Goal: Information Seeking & Learning: Understand process/instructions

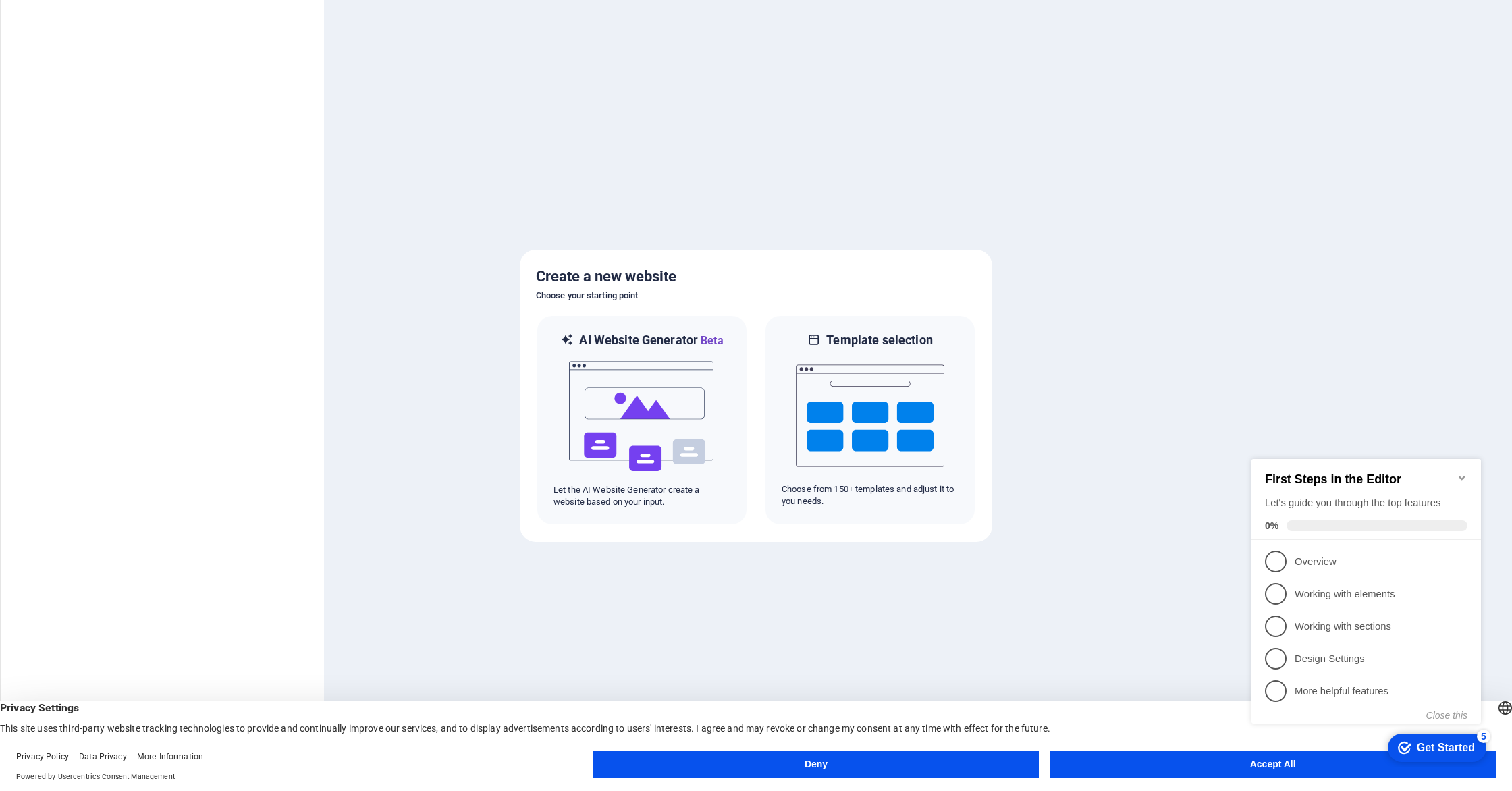
click at [1441, 747] on div "Get Started" at bounding box center [1445, 747] width 58 height 12
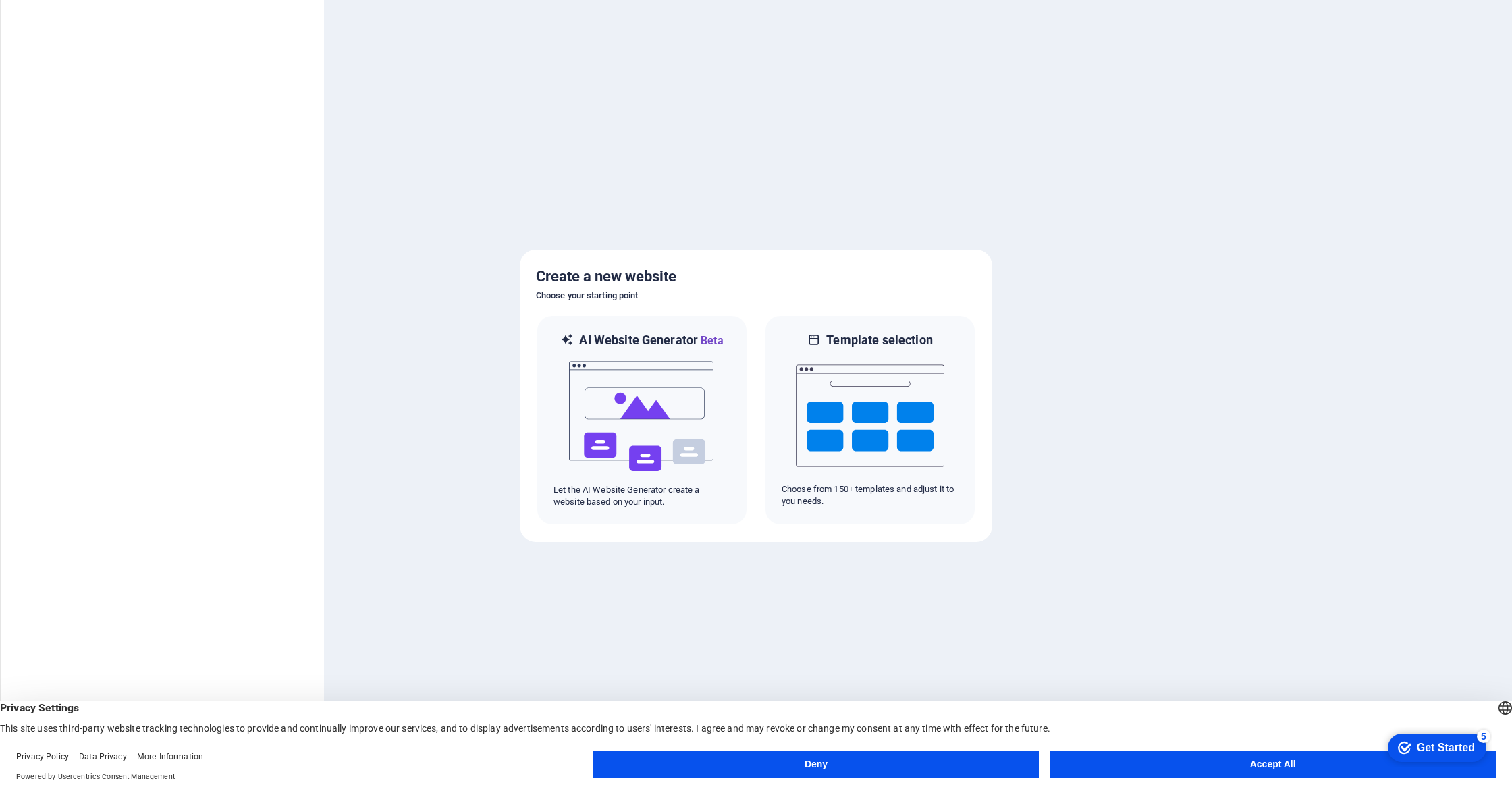
click at [1230, 769] on button "Accept All" at bounding box center [1273, 765] width 446 height 27
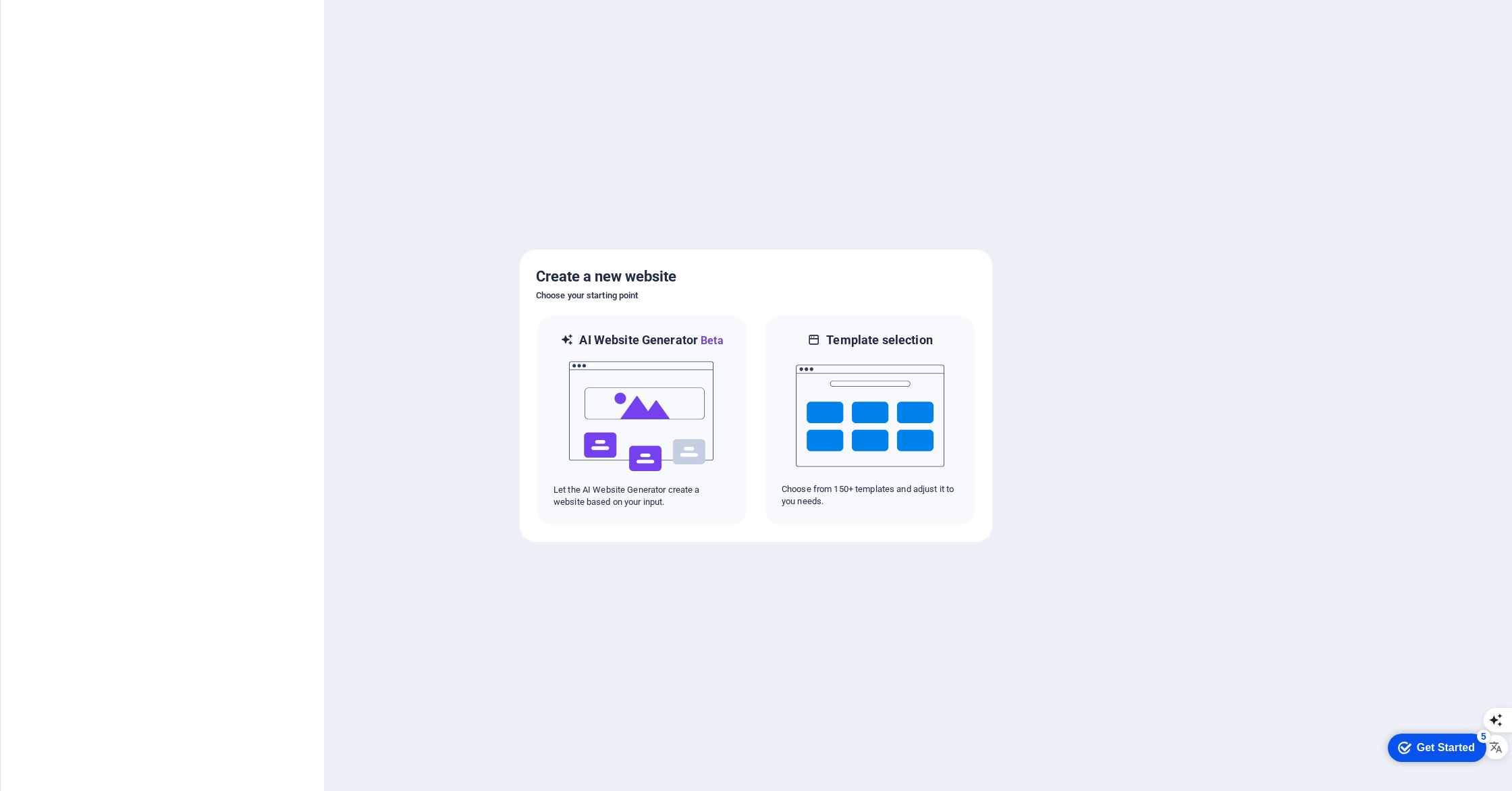
drag, startPoint x: 1410, startPoint y: 746, endPoint x: 1539, endPoint y: 1033, distance: 314.7
click at [1410, 745] on div "checkmark Get Started 5" at bounding box center [1436, 748] width 77 height 14
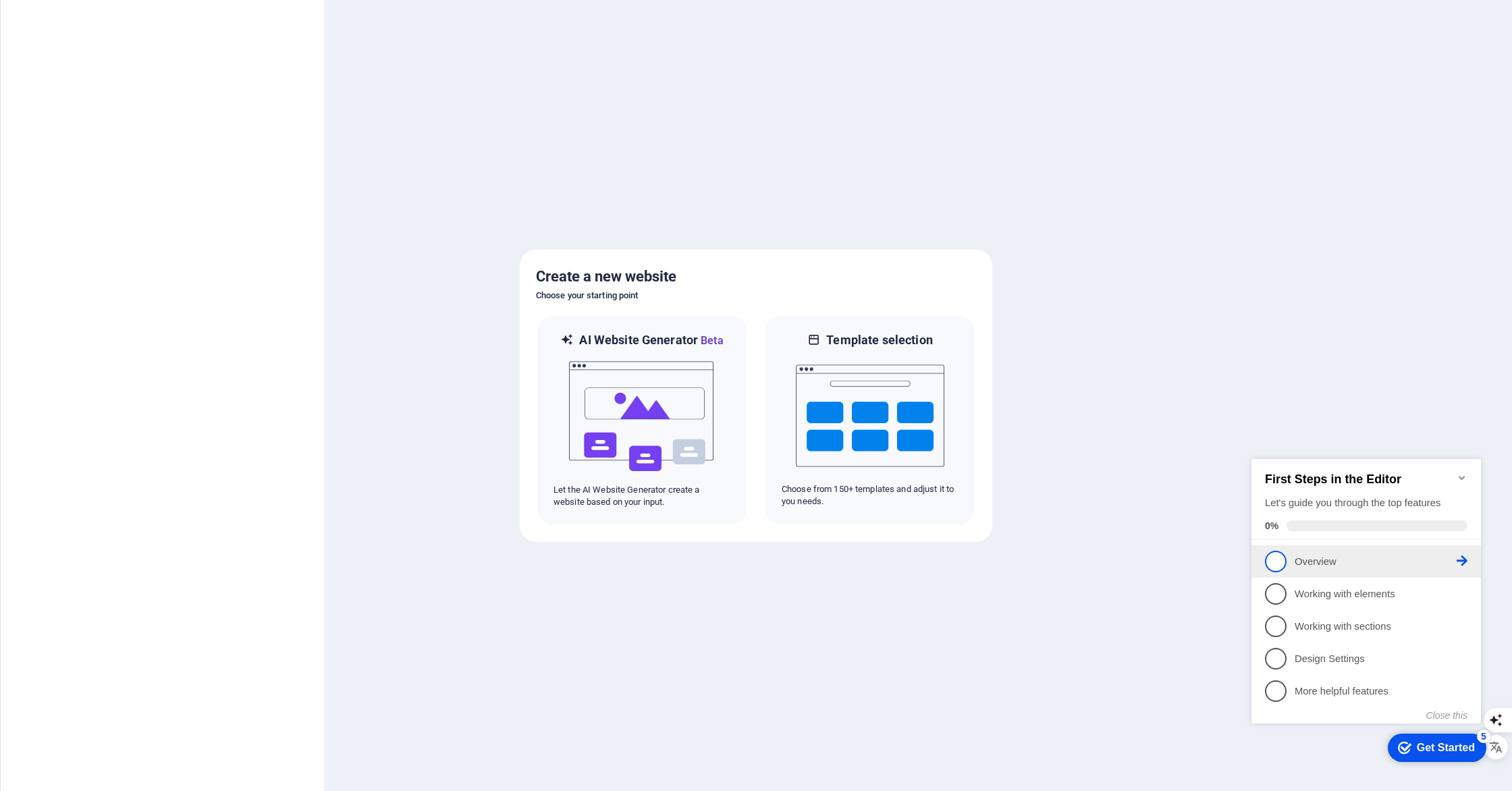
click at [1336, 564] on p "Overview - incomplete" at bounding box center [1375, 562] width 162 height 14
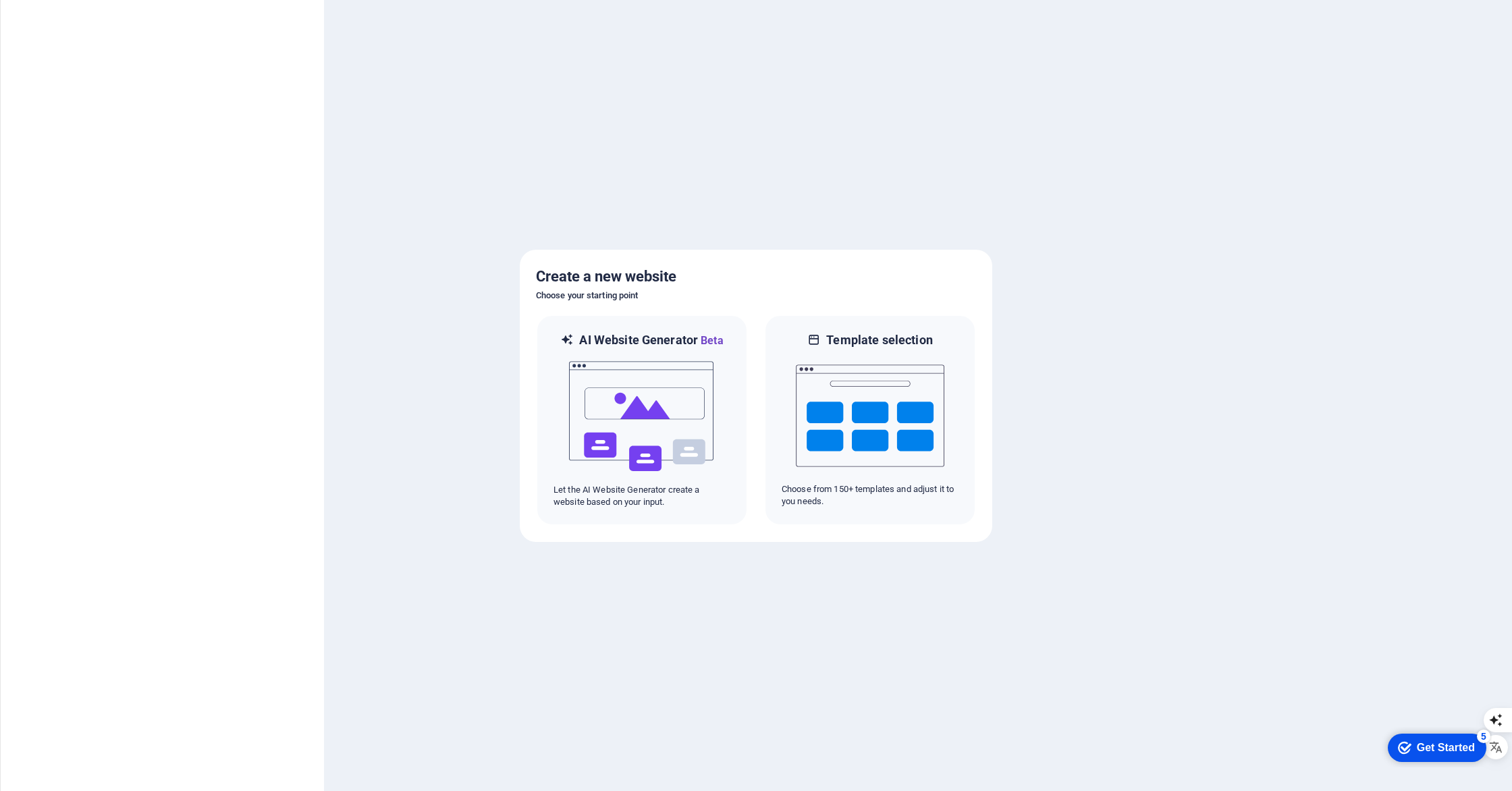
click at [1443, 750] on div "Get Started" at bounding box center [1445, 747] width 58 height 12
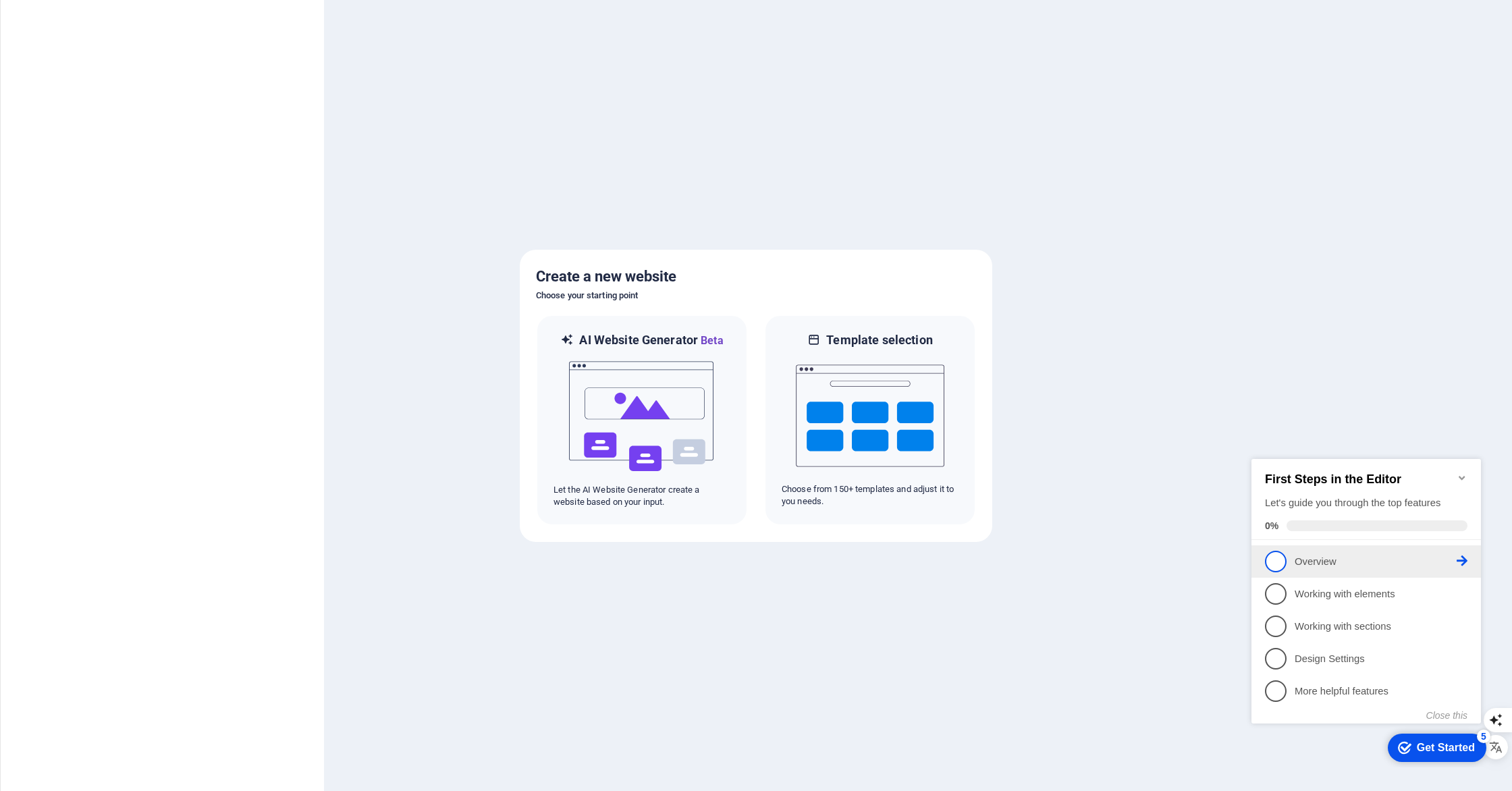
click at [1281, 559] on span "1" at bounding box center [1275, 561] width 21 height 21
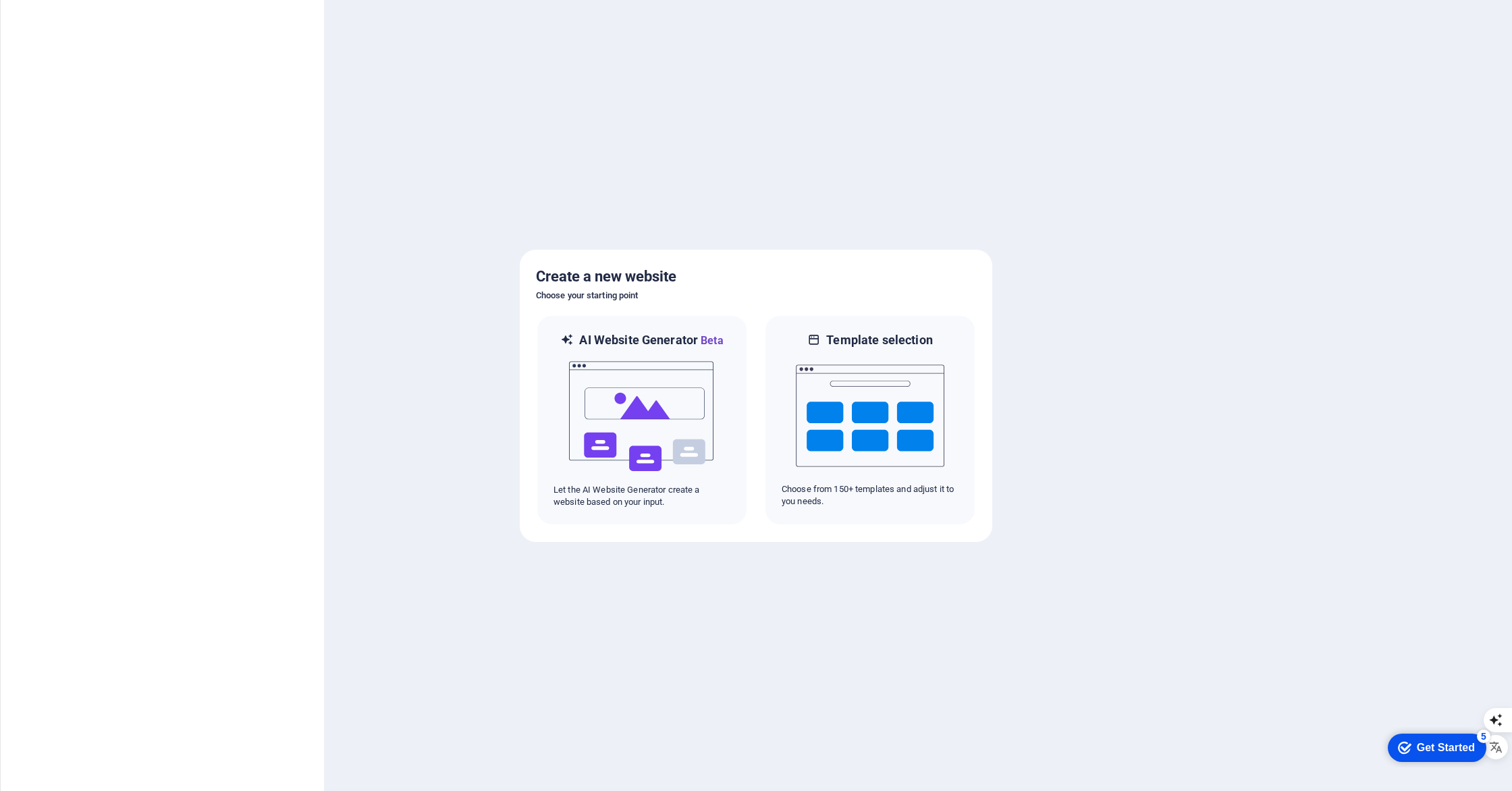
click at [1424, 750] on div "Get Started" at bounding box center [1445, 747] width 58 height 12
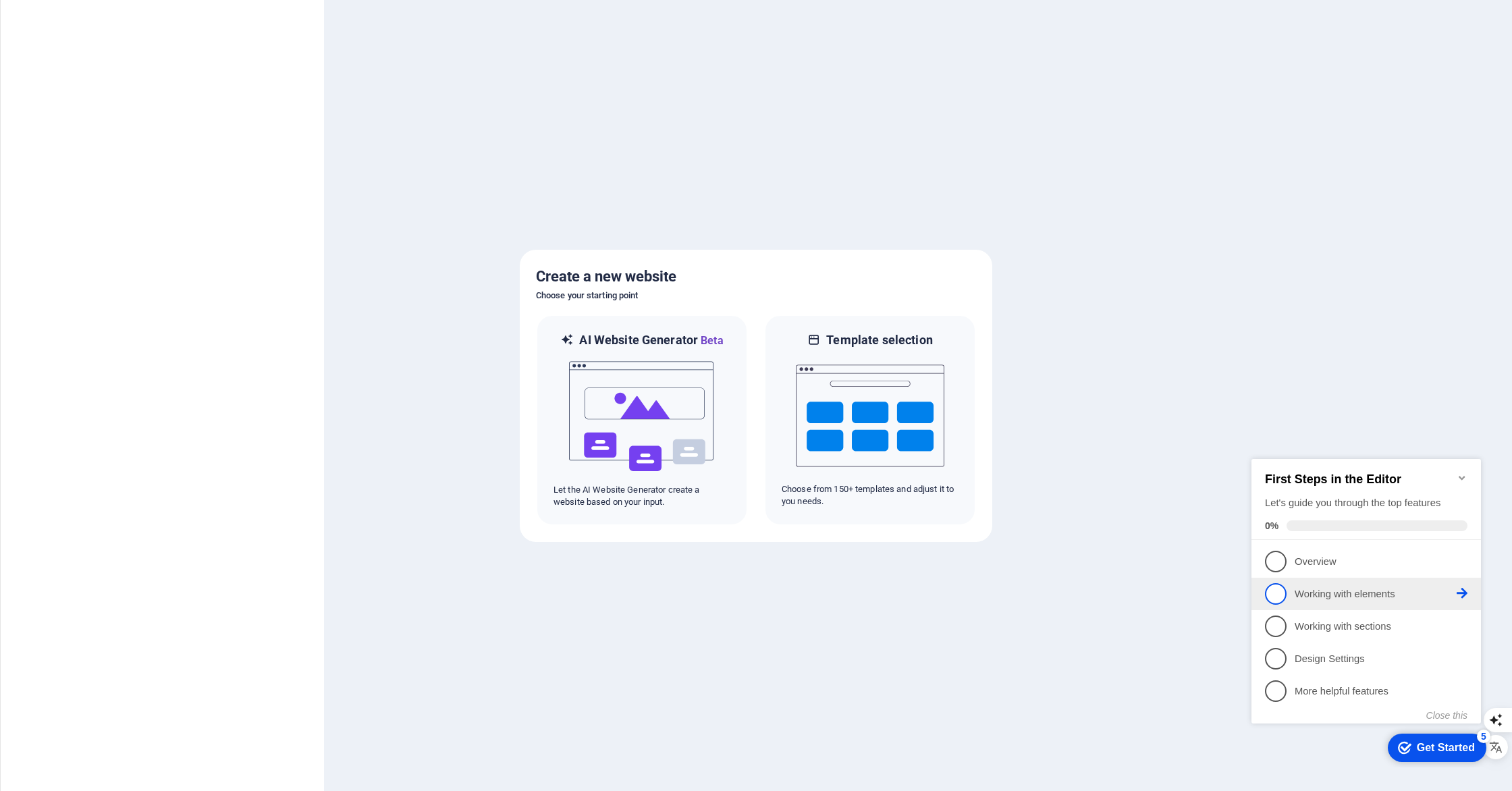
click at [1292, 592] on link "2 Working with elements - incomplete" at bounding box center [1365, 594] width 202 height 21
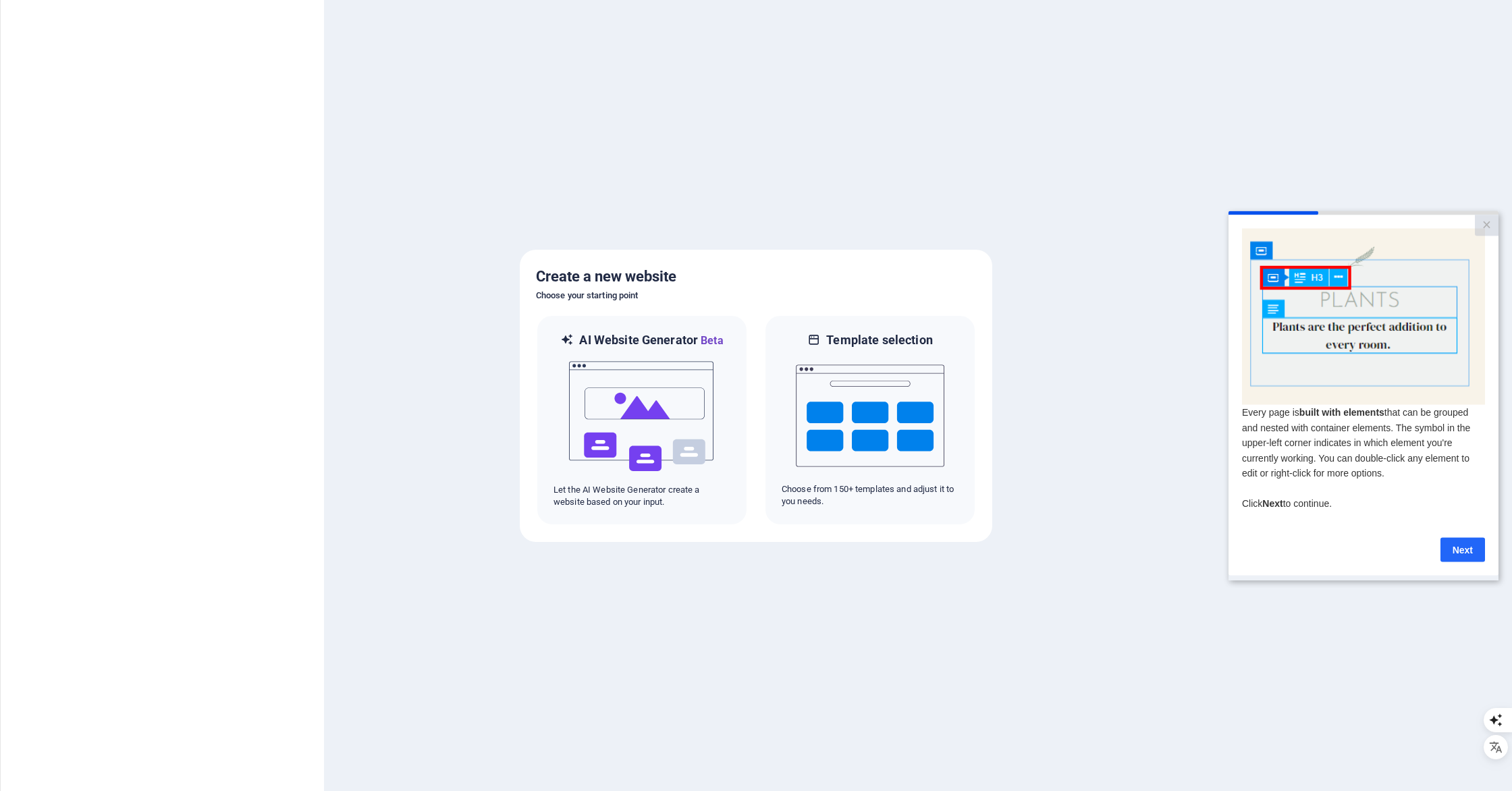
click at [1466, 556] on link "Next" at bounding box center [1462, 549] width 44 height 24
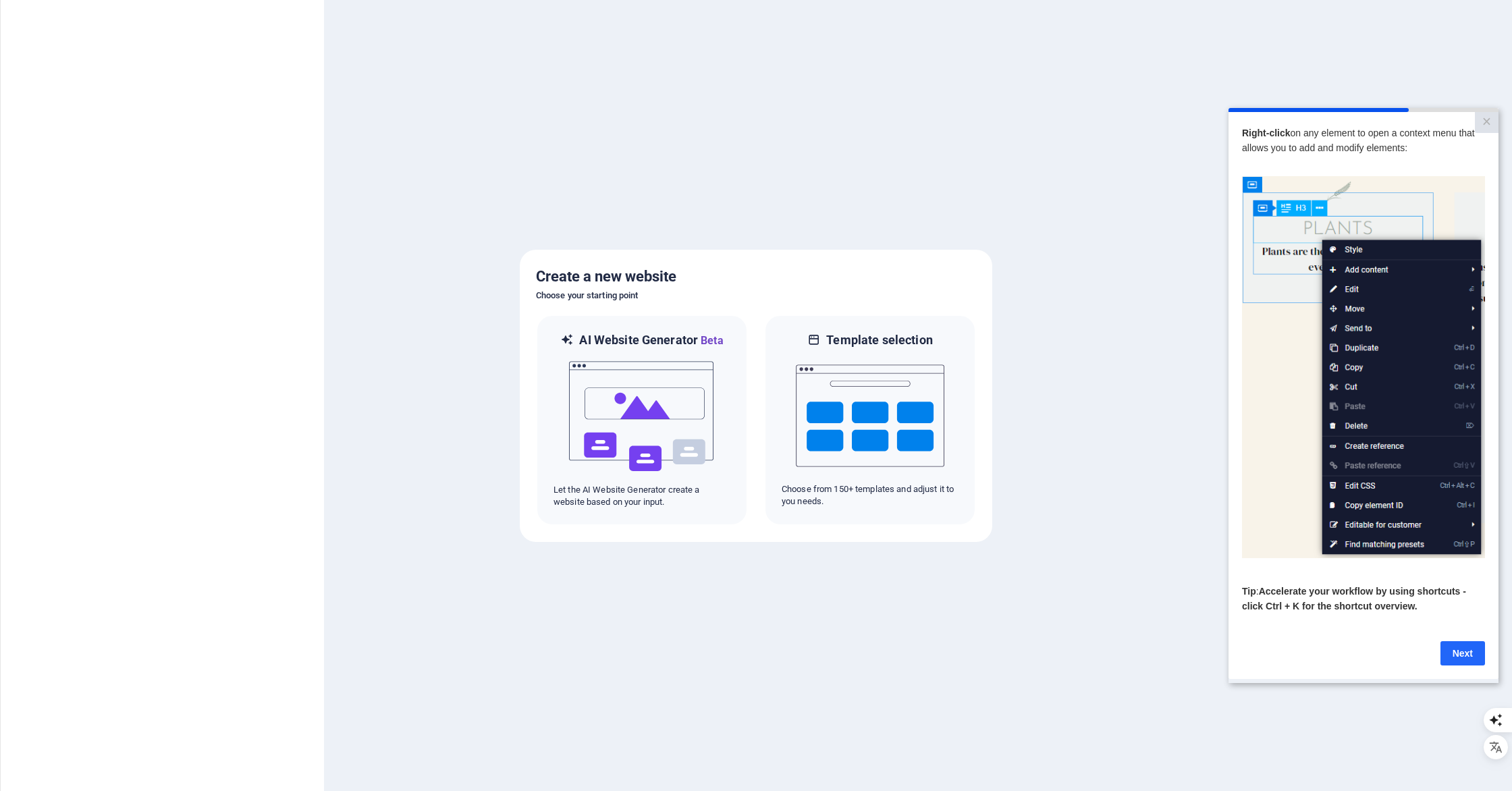
click at [1463, 647] on link "Next" at bounding box center [1462, 654] width 44 height 24
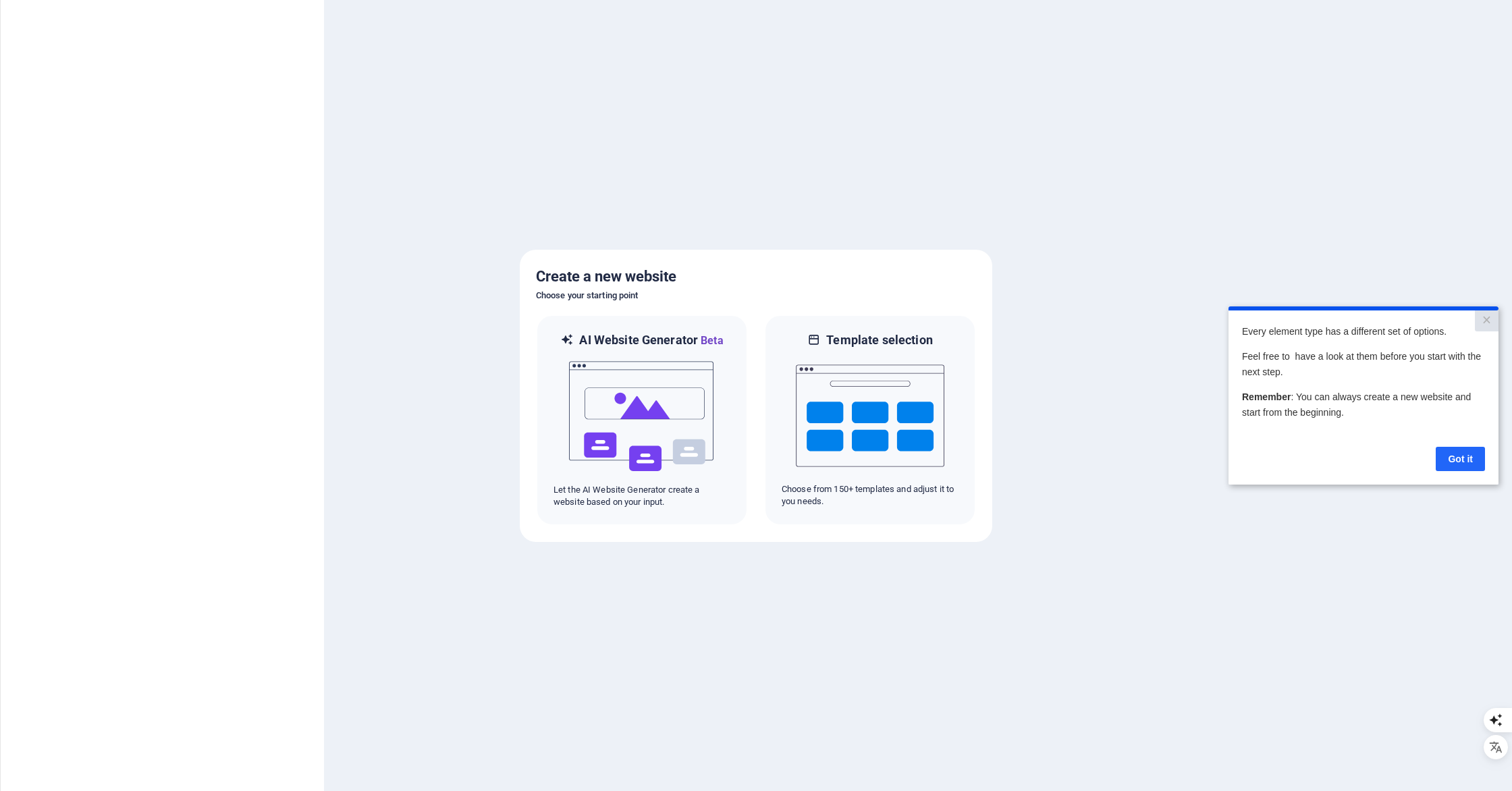
click at [1464, 461] on link "Got it" at bounding box center [1460, 459] width 49 height 24
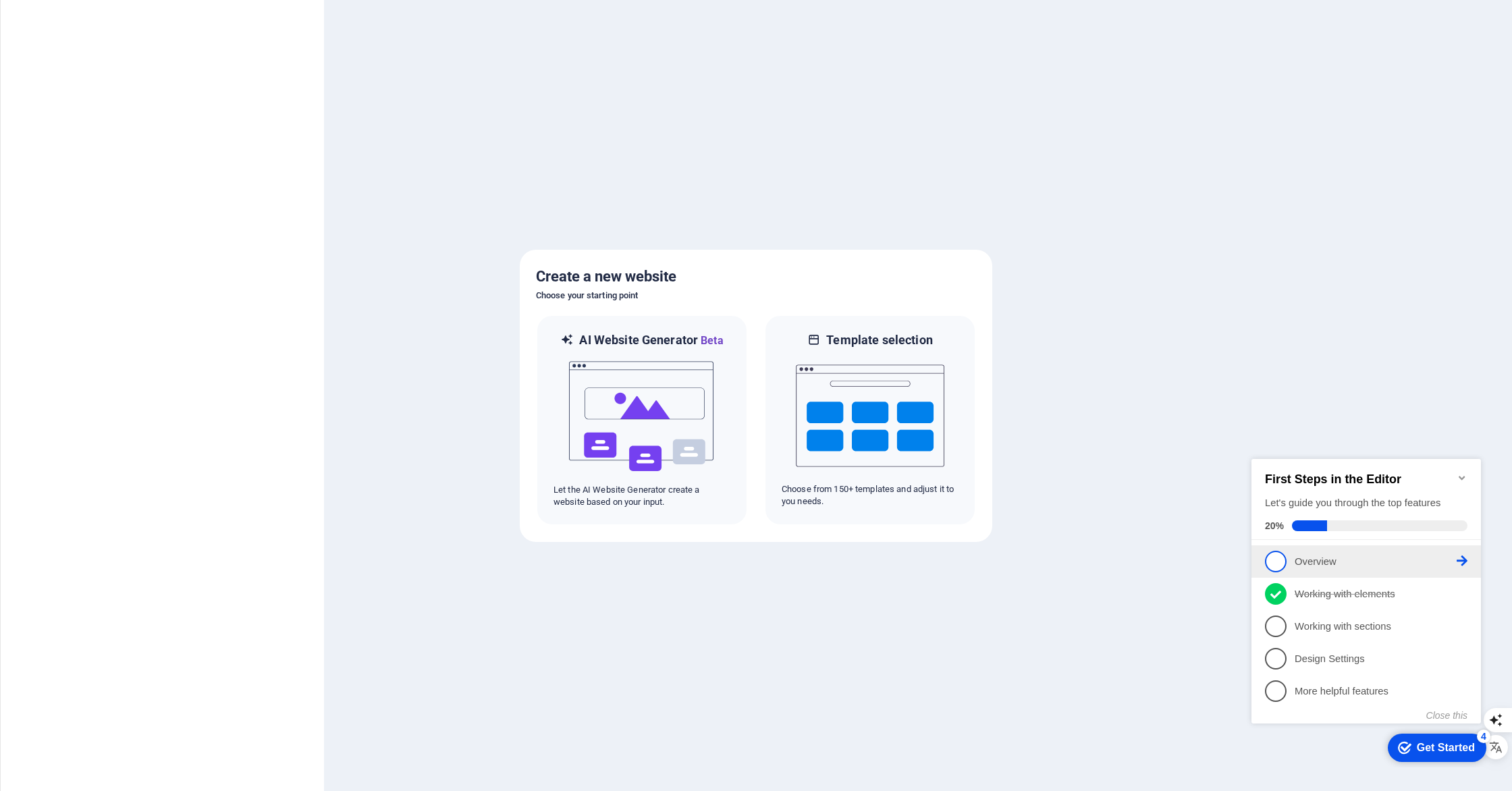
click at [1281, 558] on span "1" at bounding box center [1275, 561] width 21 height 21
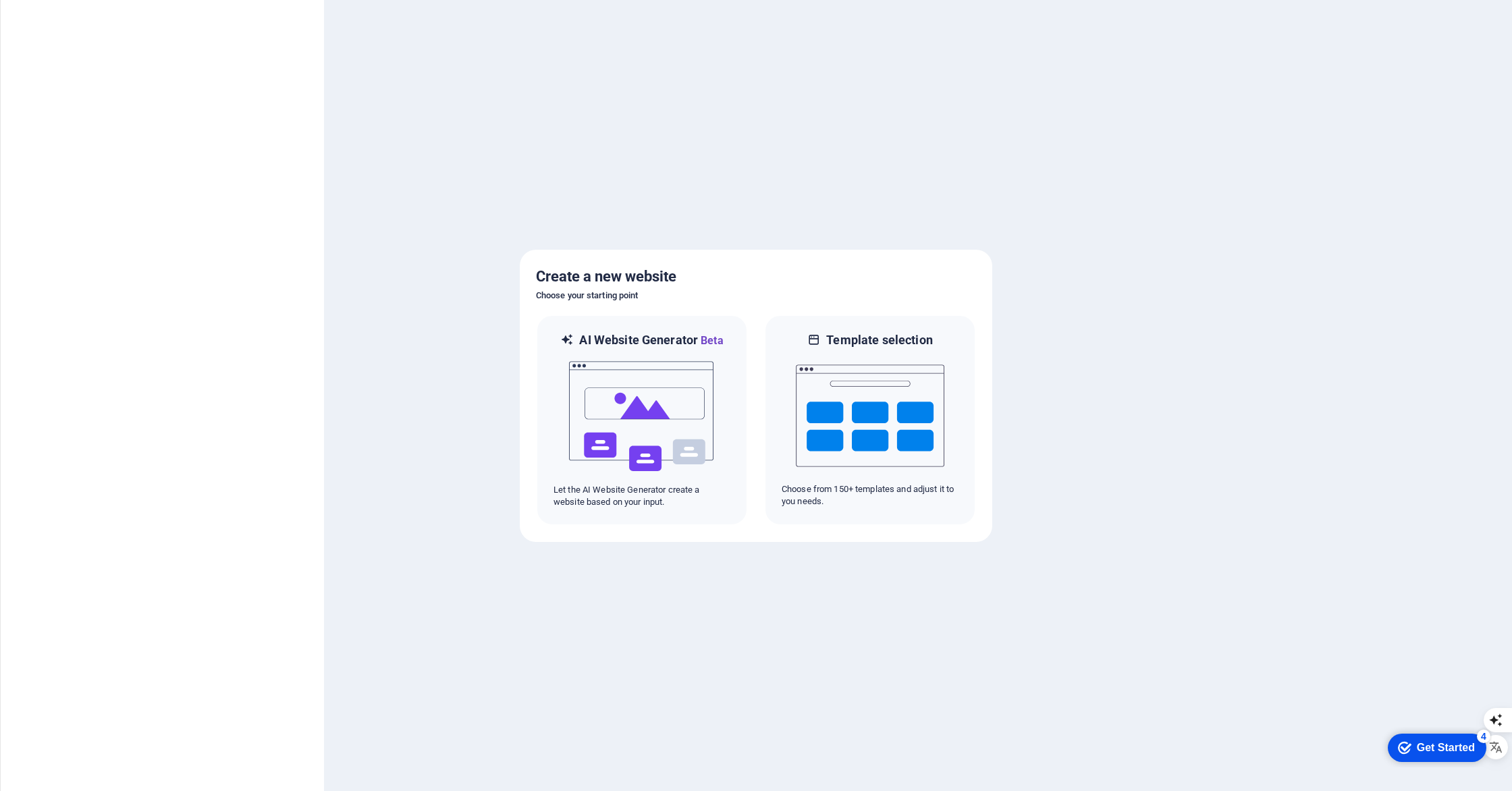
click at [1441, 745] on div "Get Started" at bounding box center [1445, 747] width 58 height 12
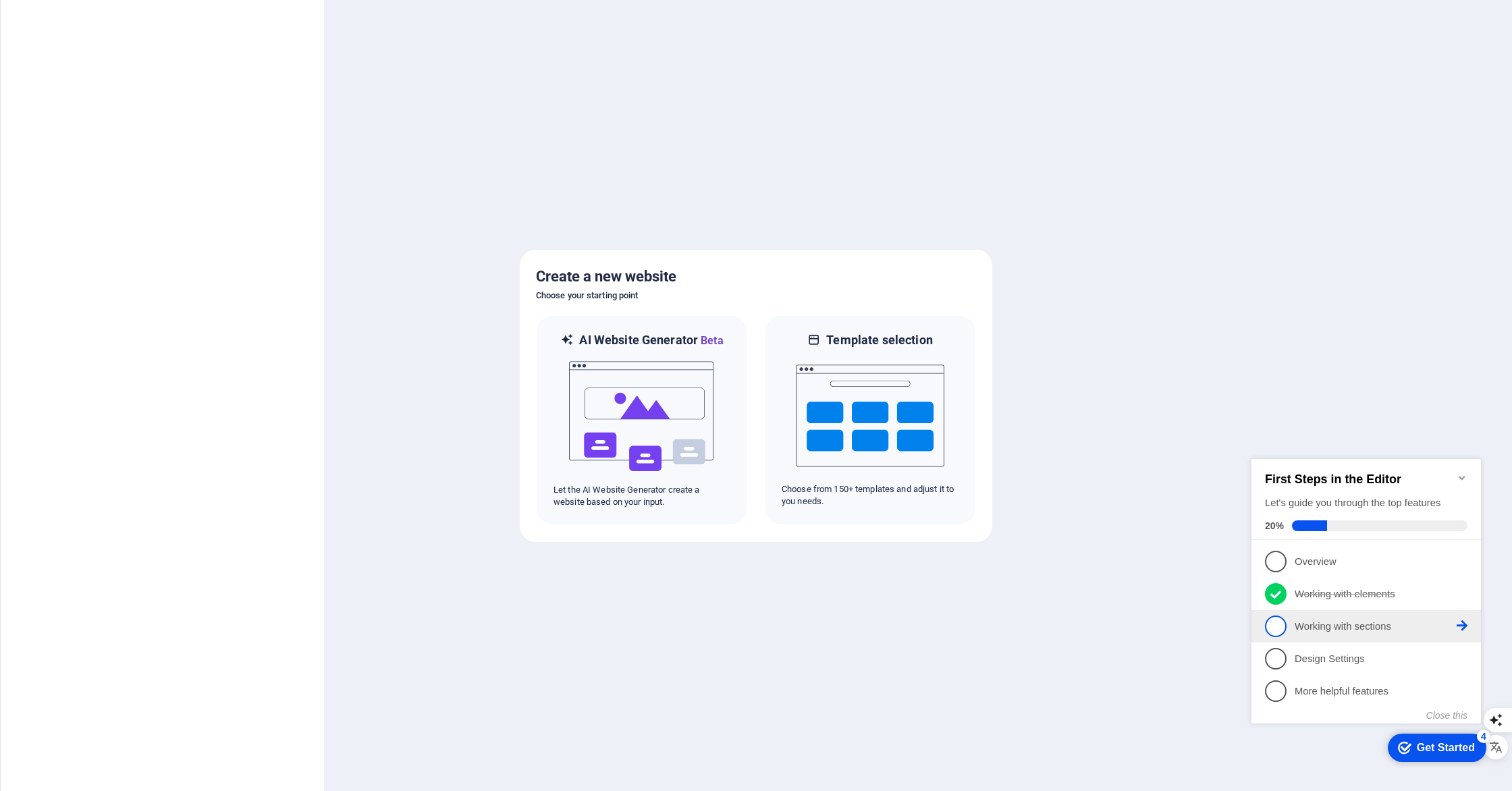
click at [1328, 621] on p "Working with sections - incomplete" at bounding box center [1375, 627] width 162 height 14
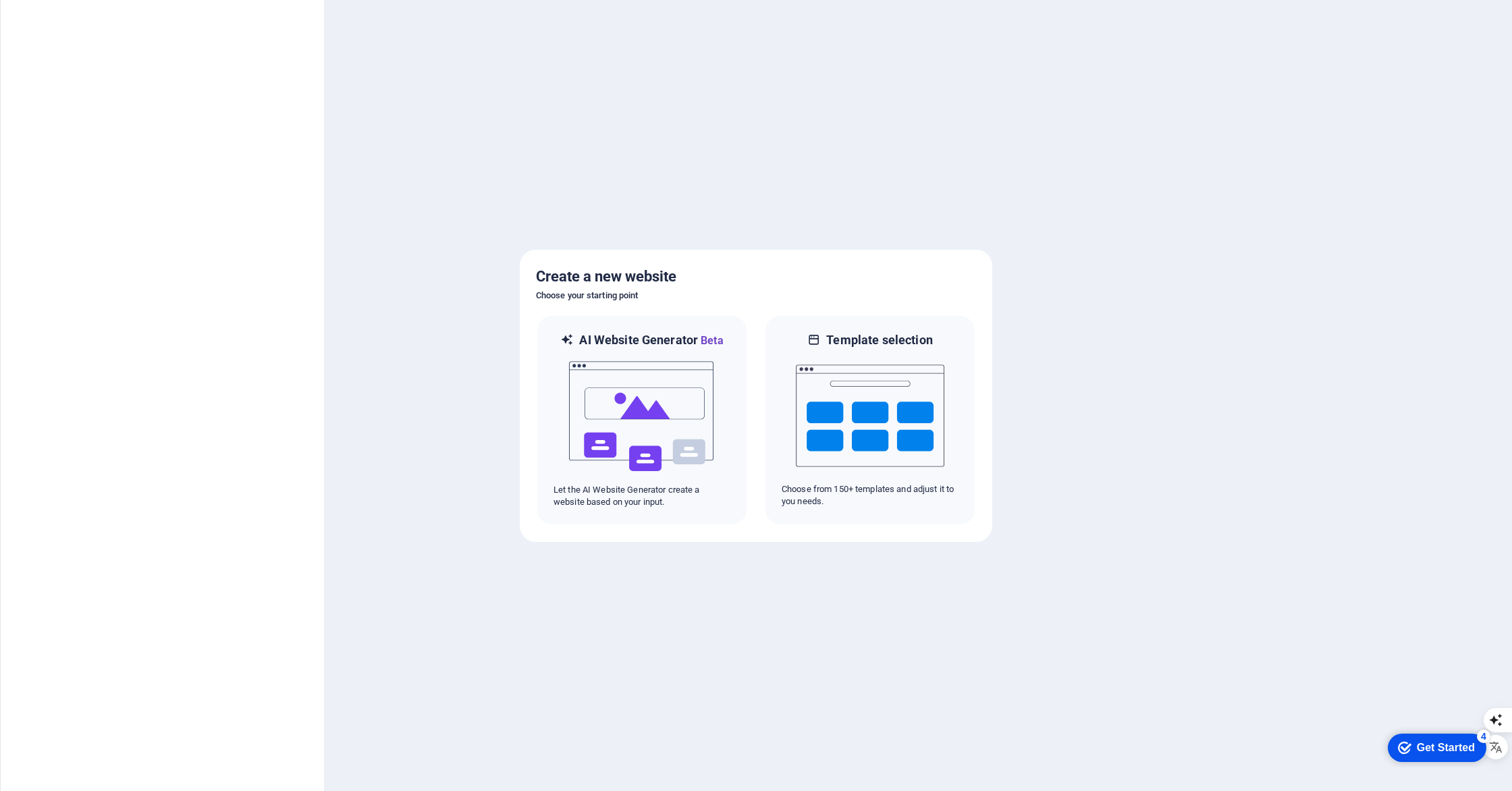
click at [1430, 742] on div "Get Started" at bounding box center [1445, 747] width 58 height 12
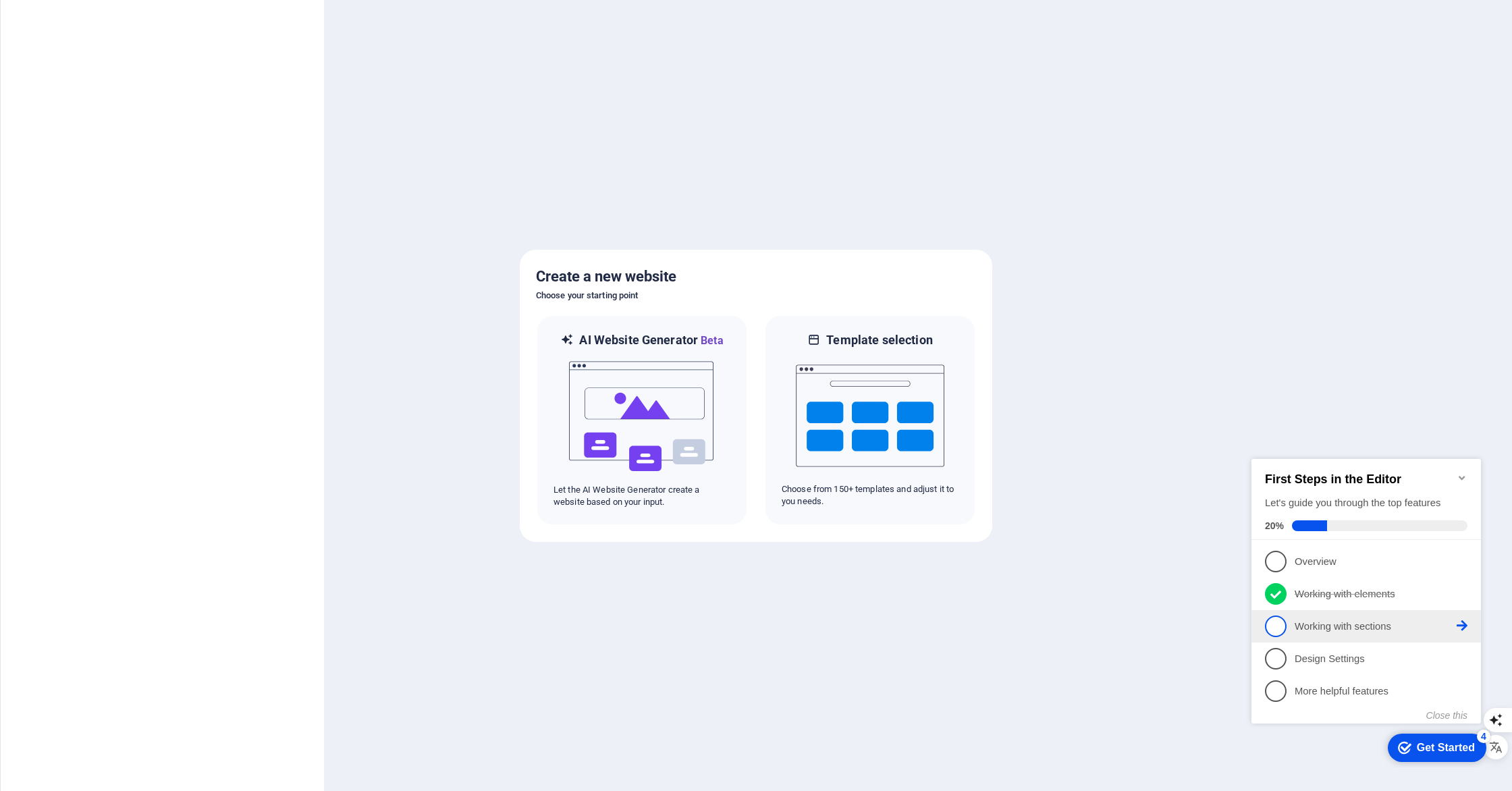
click at [1460, 624] on icon at bounding box center [1461, 626] width 11 height 11
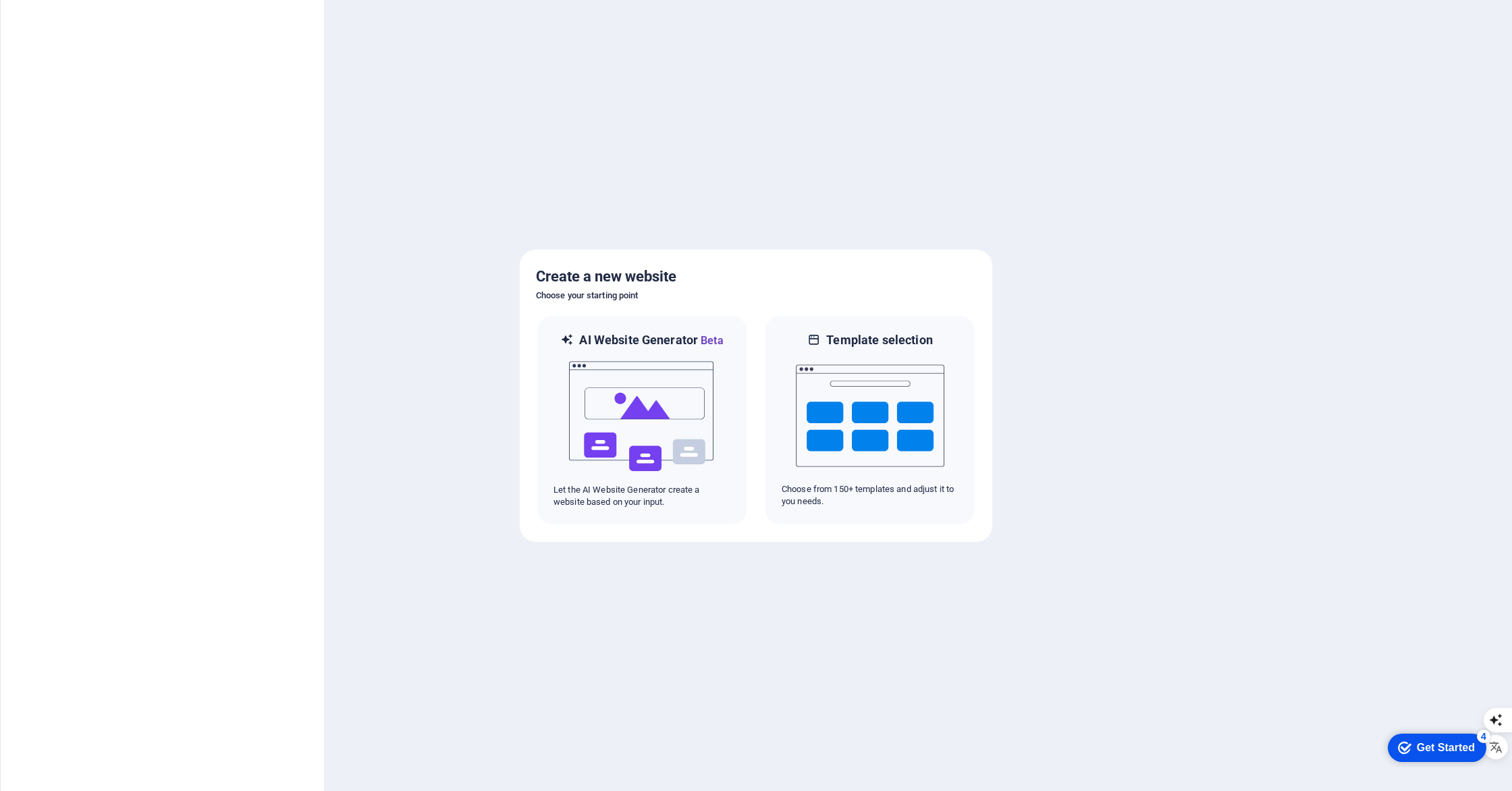
click at [1436, 742] on div "Get Started" at bounding box center [1445, 747] width 58 height 12
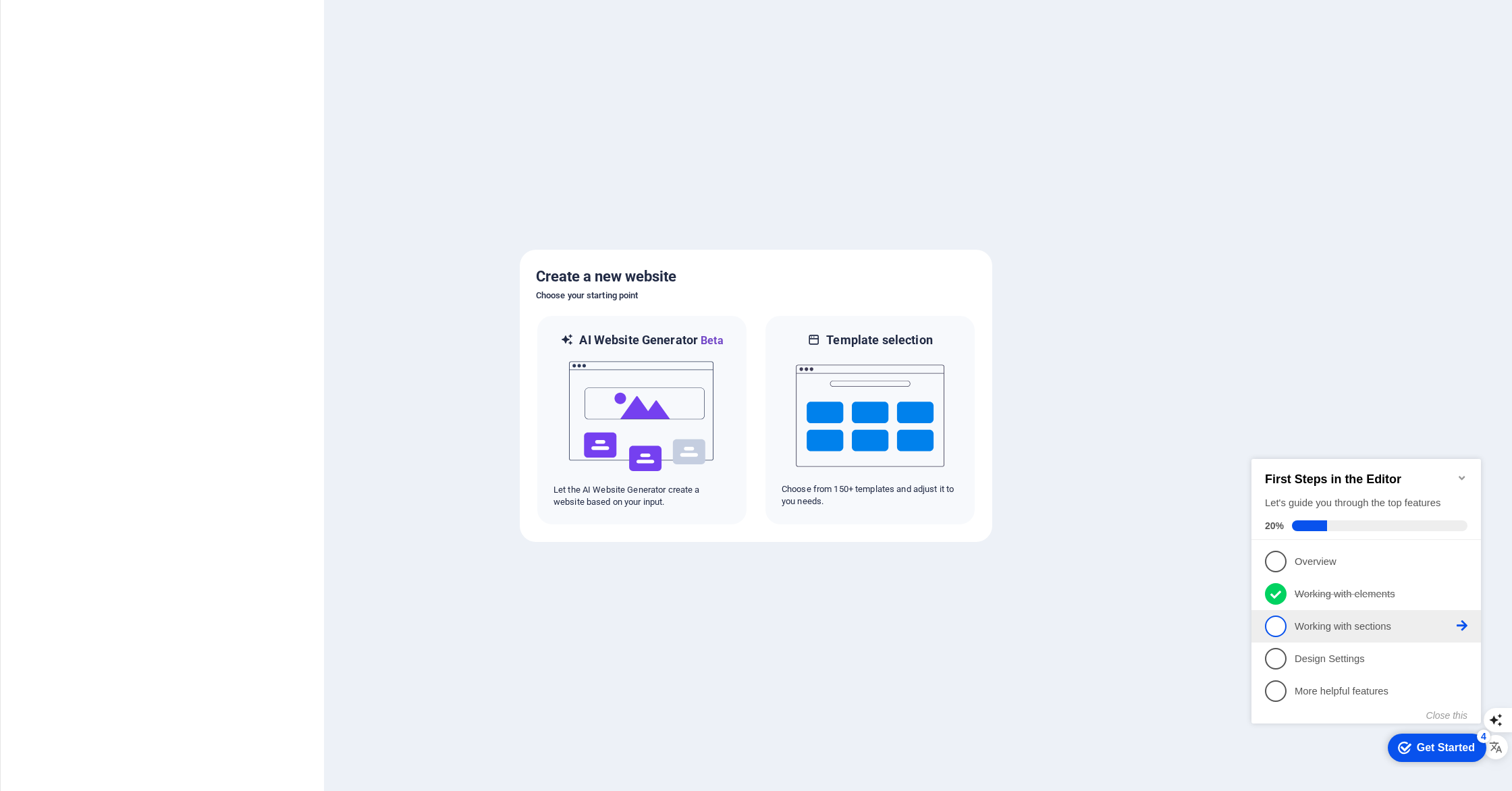
click at [1271, 626] on span "3" at bounding box center [1275, 627] width 21 height 21
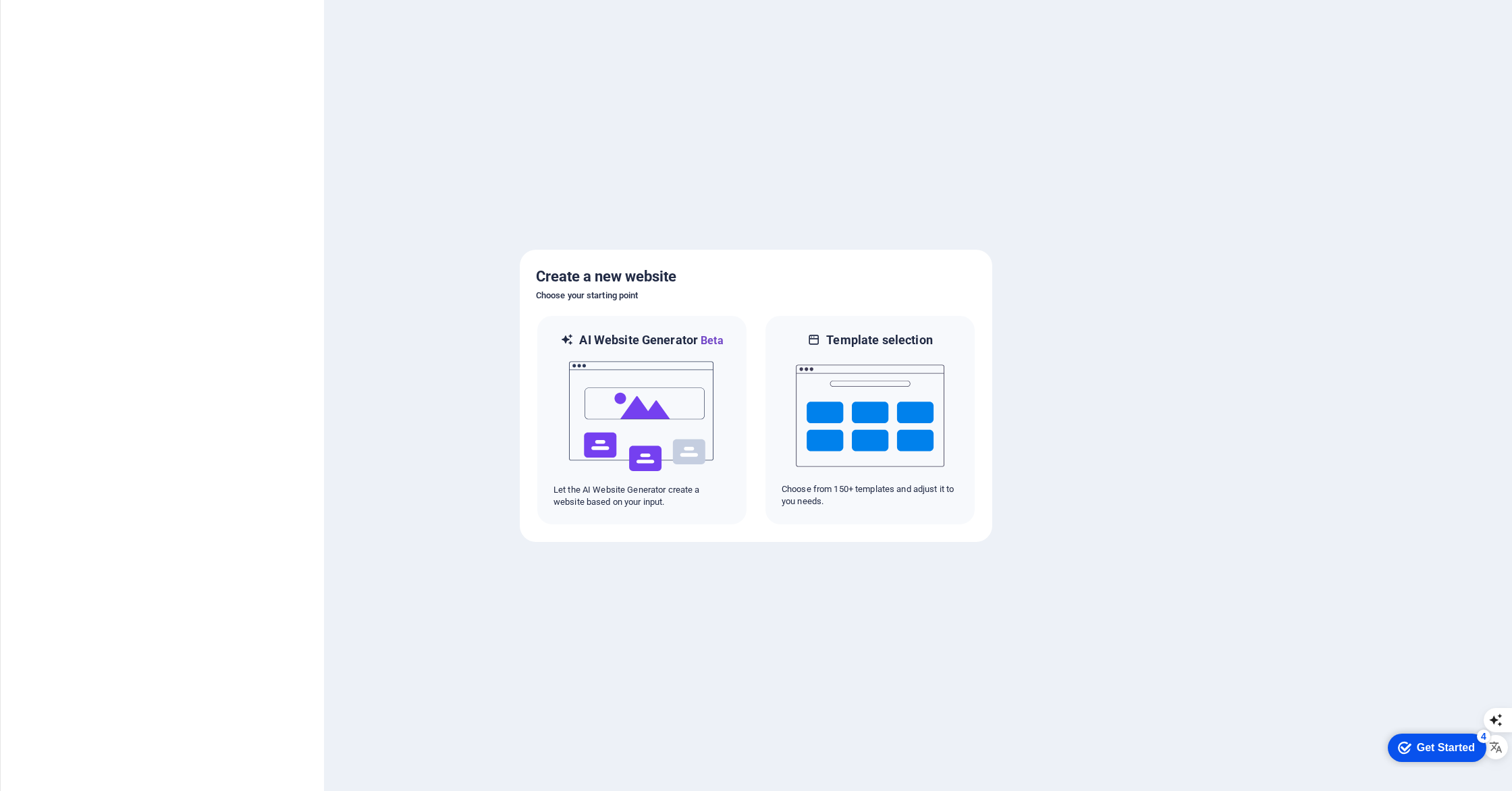
click at [1475, 754] on div "Get Started" at bounding box center [1445, 747] width 58 height 12
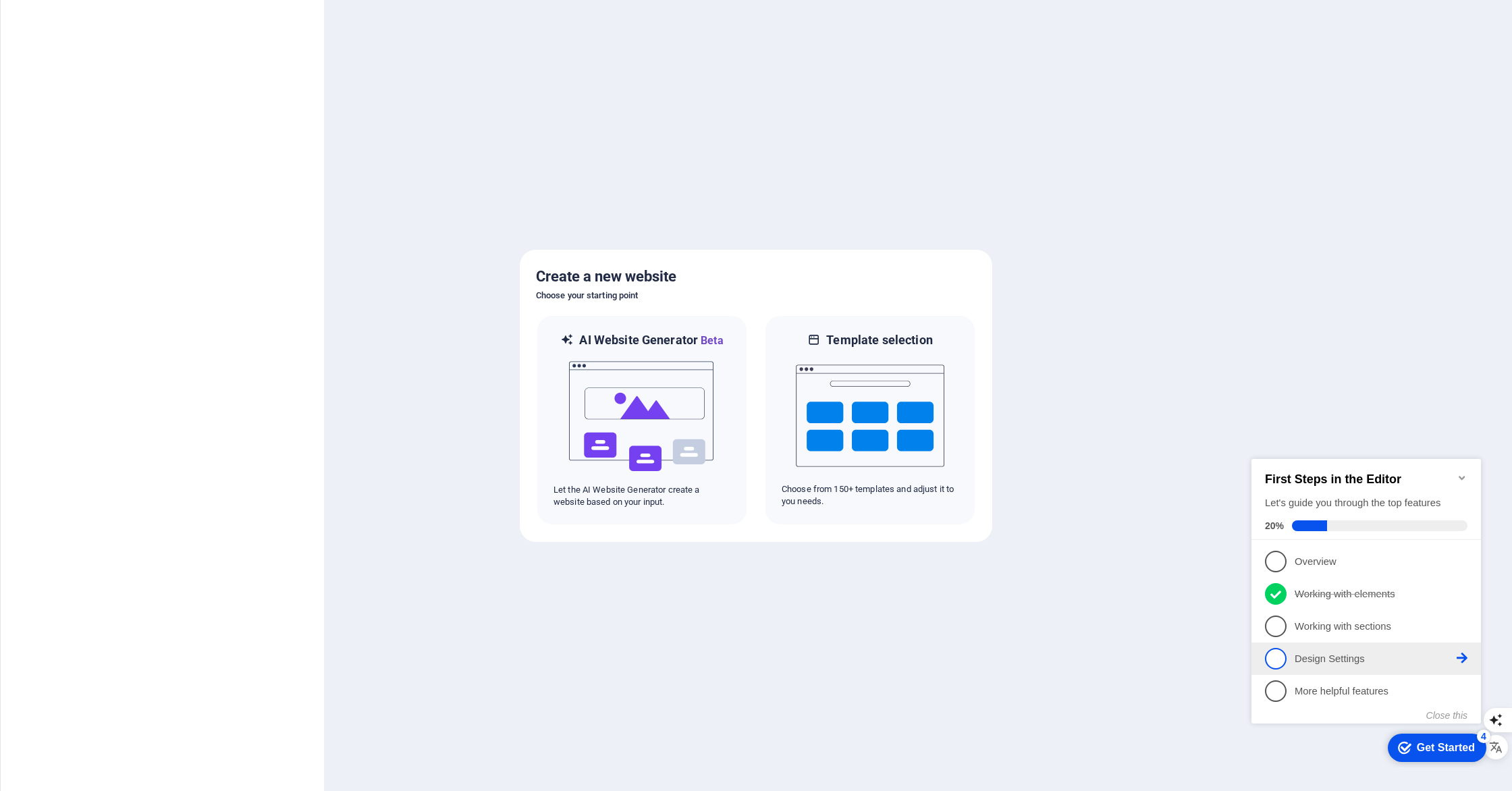
click at [1287, 652] on link "4 Design Settings - incomplete" at bounding box center [1365, 659] width 202 height 21
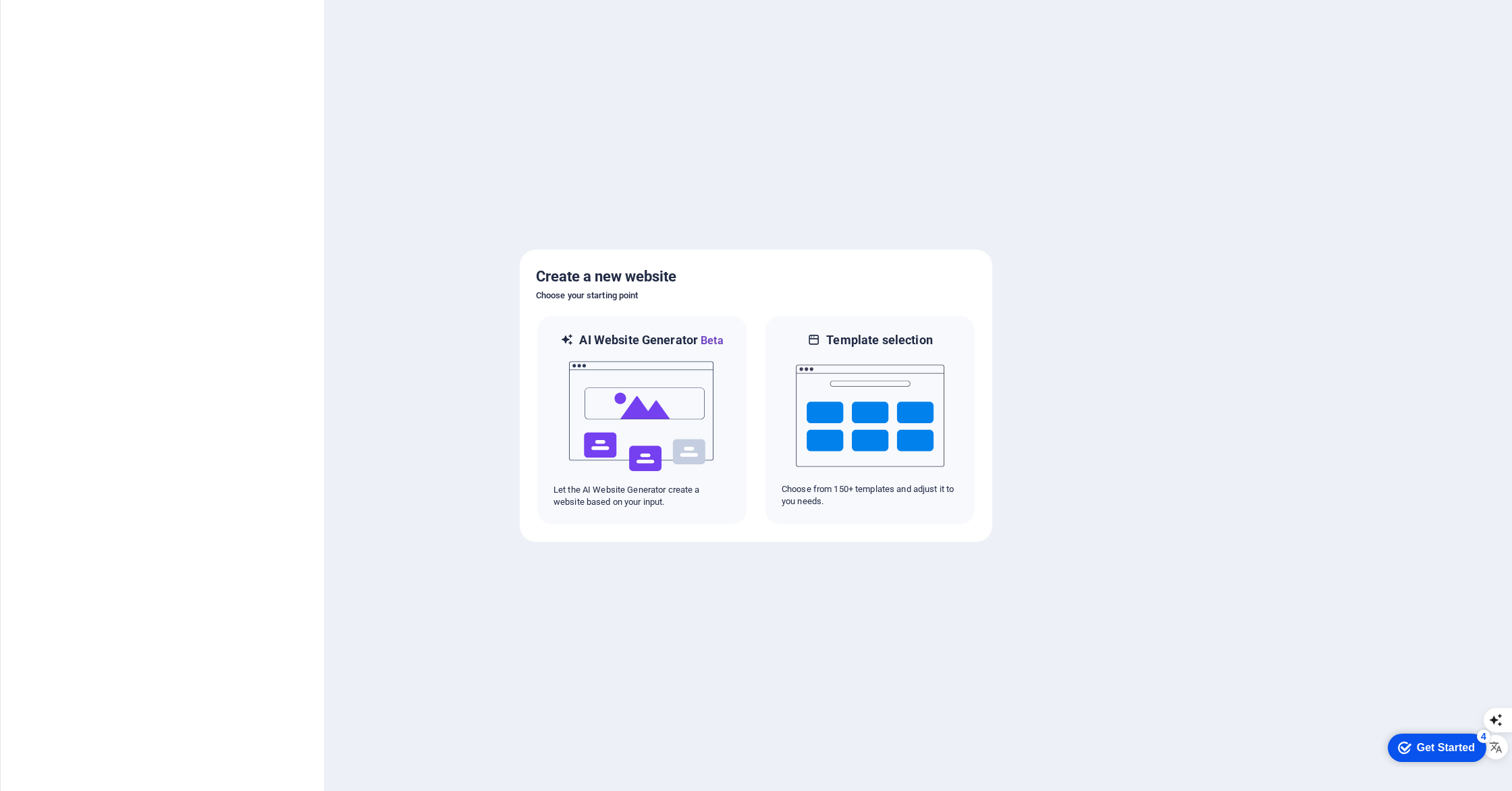
click at [1420, 754] on div "Get Started" at bounding box center [1445, 747] width 58 height 12
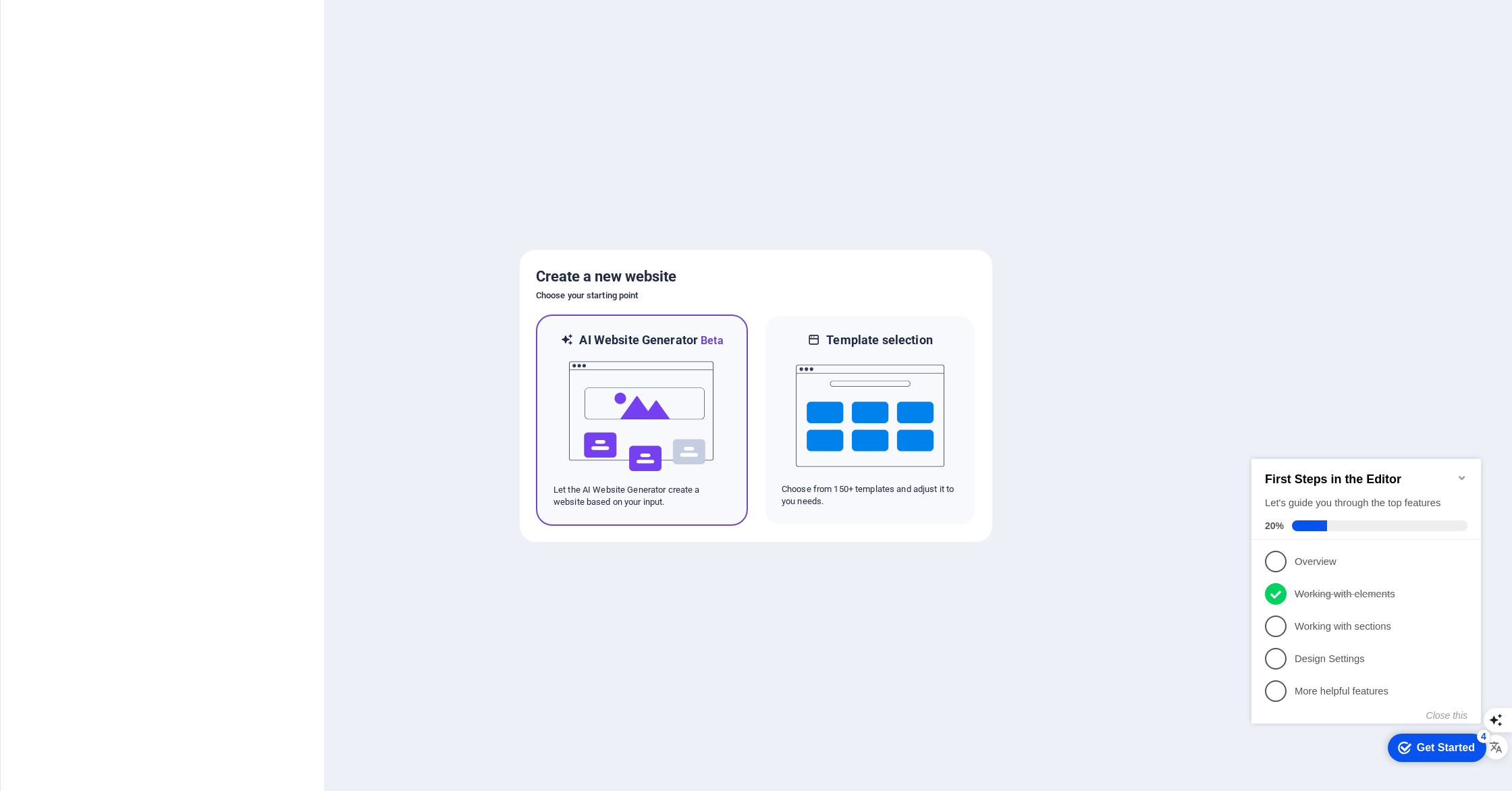
click at [668, 454] on img at bounding box center [642, 416] width 149 height 135
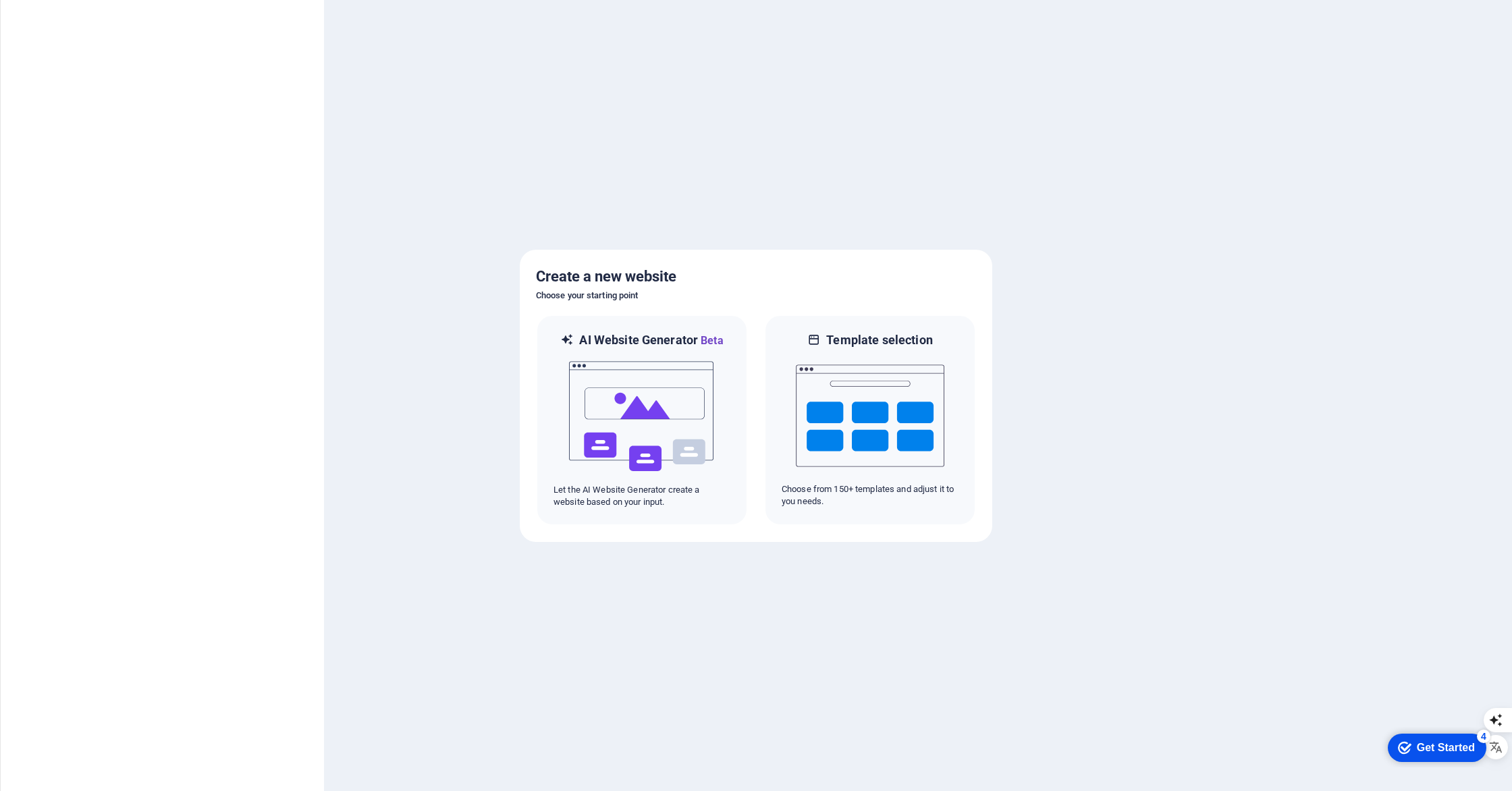
click div "checkmark Get Started 4 First Steps in the Editor Let's guide you through the t…"
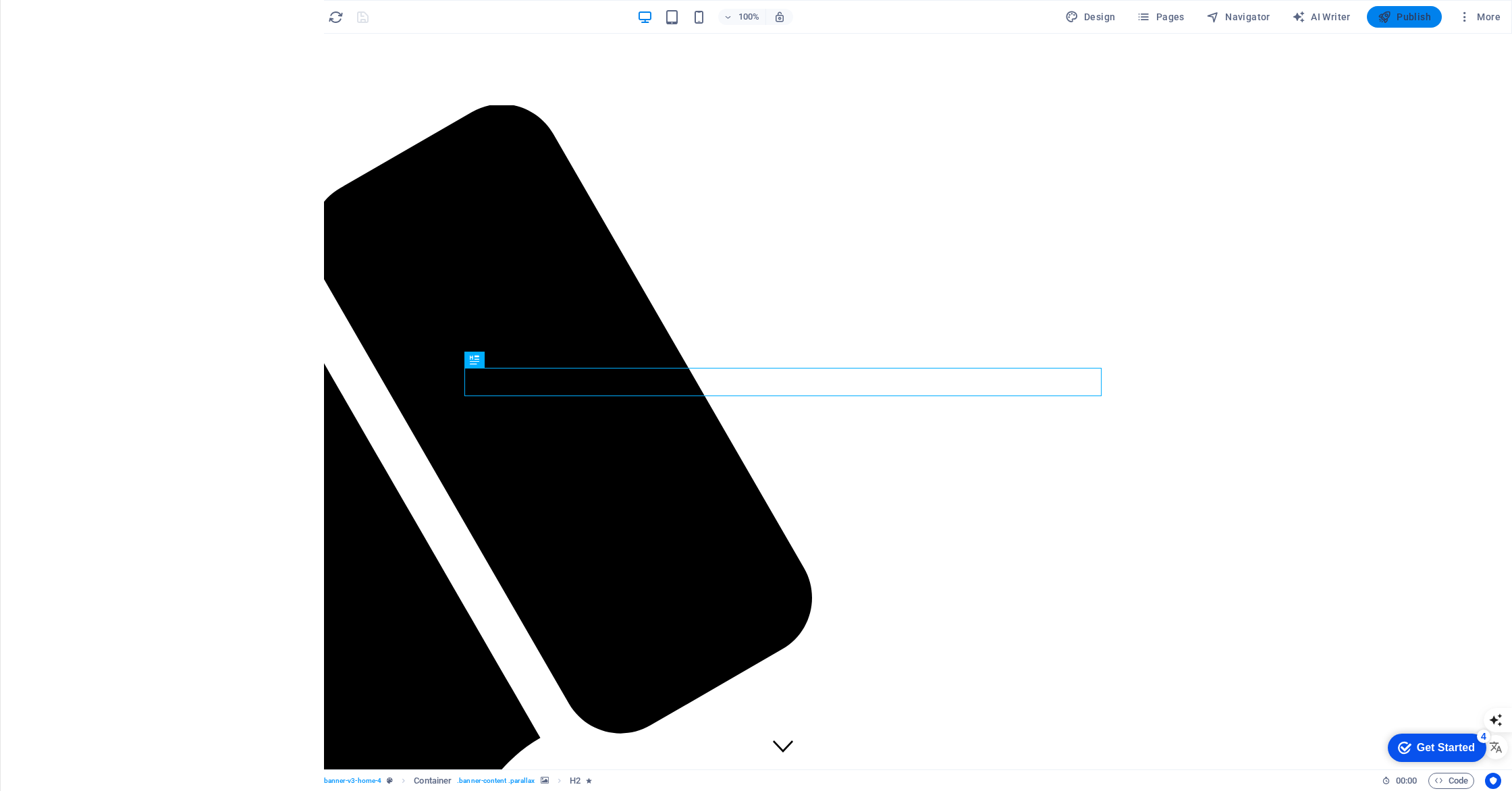
click at [1411, 20] on span "Publish" at bounding box center [1404, 16] width 54 height 14
